Goal: Task Accomplishment & Management: Manage account settings

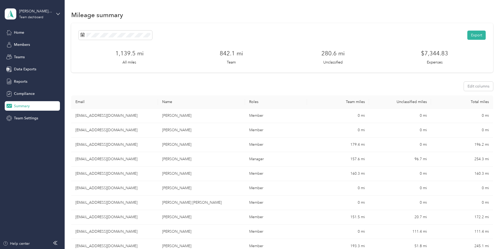
scroll to position [53, 0]
click at [19, 82] on span "Reports" at bounding box center [20, 82] width 13 height 6
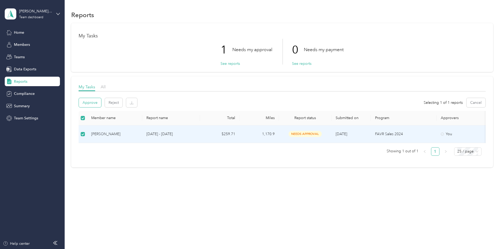
click at [101, 103] on button "Approve" at bounding box center [90, 102] width 22 height 9
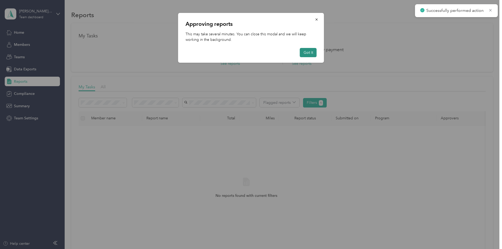
click at [307, 55] on button "Got it" at bounding box center [308, 52] width 17 height 9
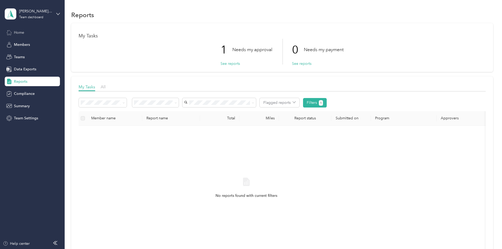
click at [24, 32] on span "Home" at bounding box center [19, 33] width 10 height 6
